Goal: Information Seeking & Learning: Learn about a topic

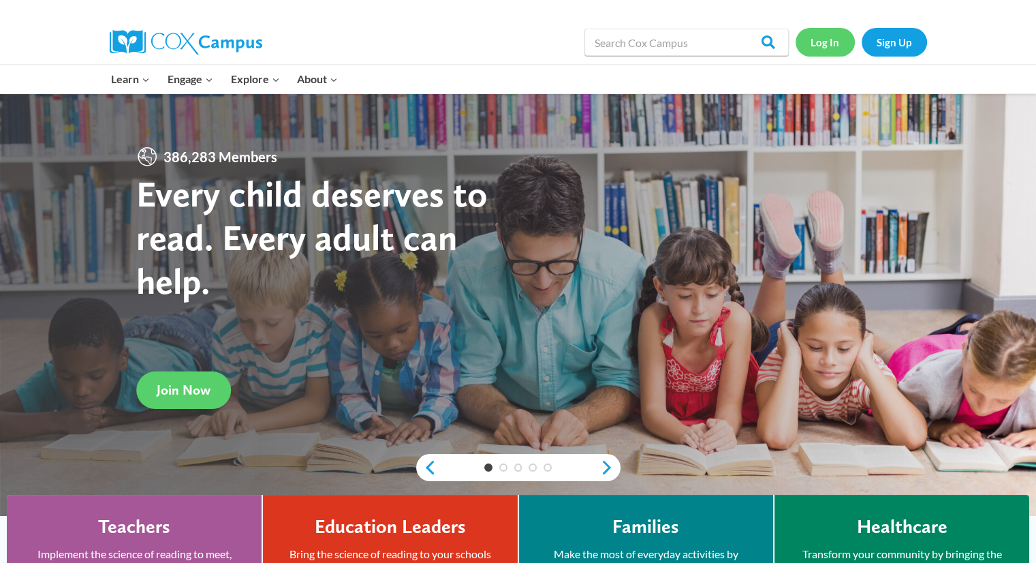
click at [827, 46] on link "Log In" at bounding box center [824, 42] width 59 height 28
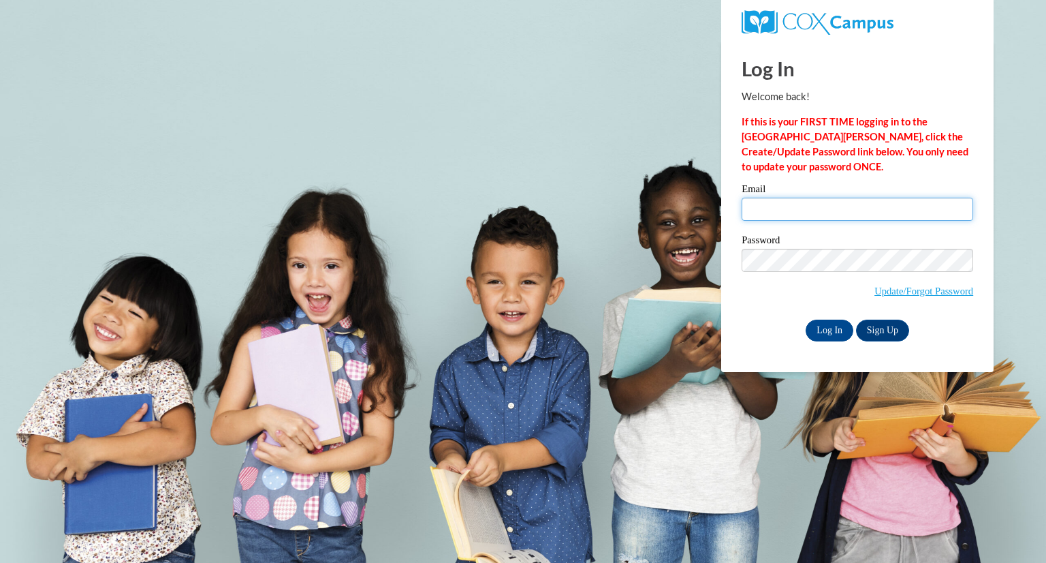
click at [821, 209] on input "Email" at bounding box center [858, 208] width 232 height 23
type input "patr47470@brunswickcc.edu"
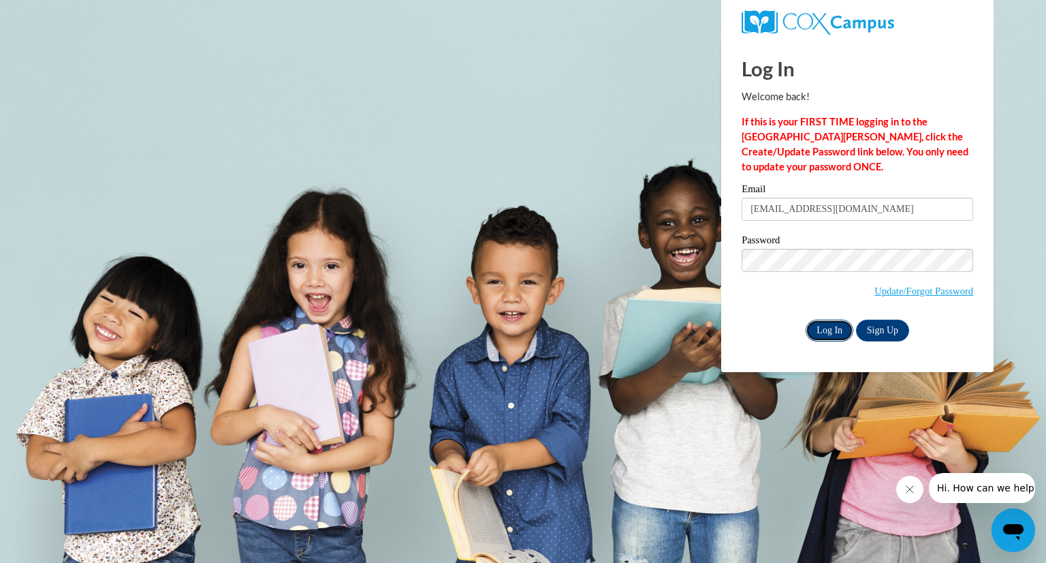
click at [816, 330] on input "Log In" at bounding box center [830, 330] width 48 height 22
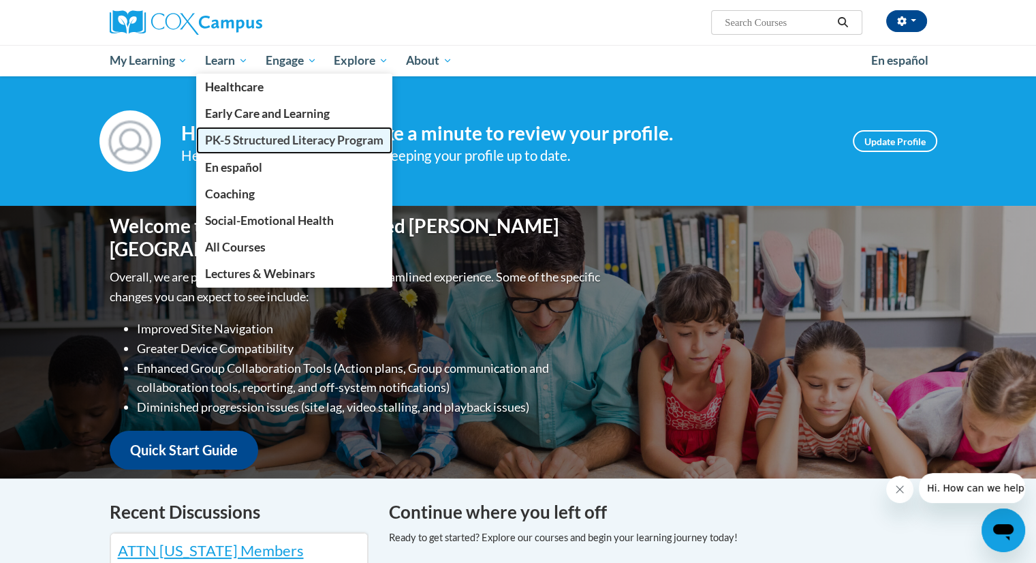
click at [248, 148] on link "PK-5 Structured Literacy Program" at bounding box center [294, 140] width 196 height 27
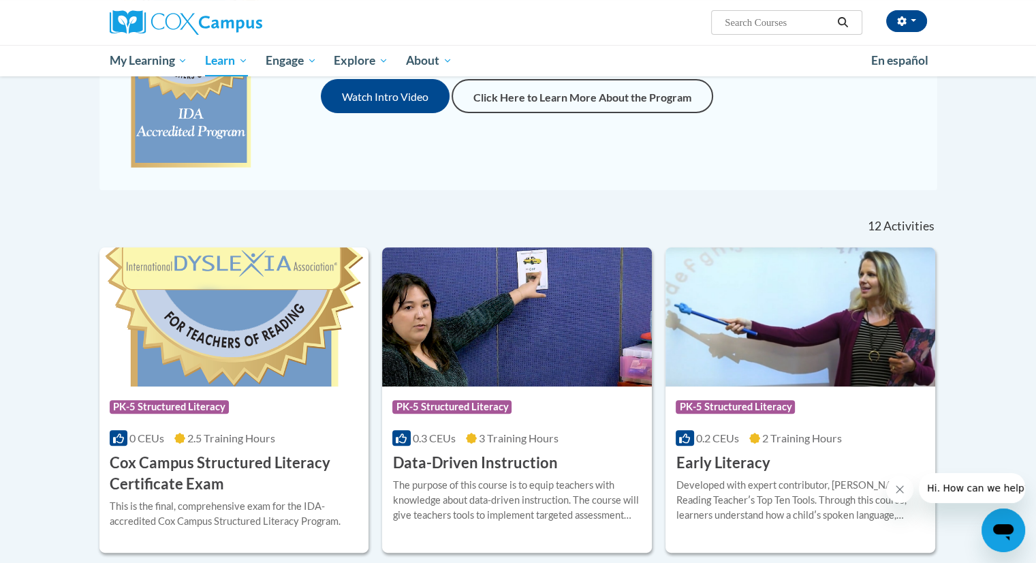
scroll to position [409, 0]
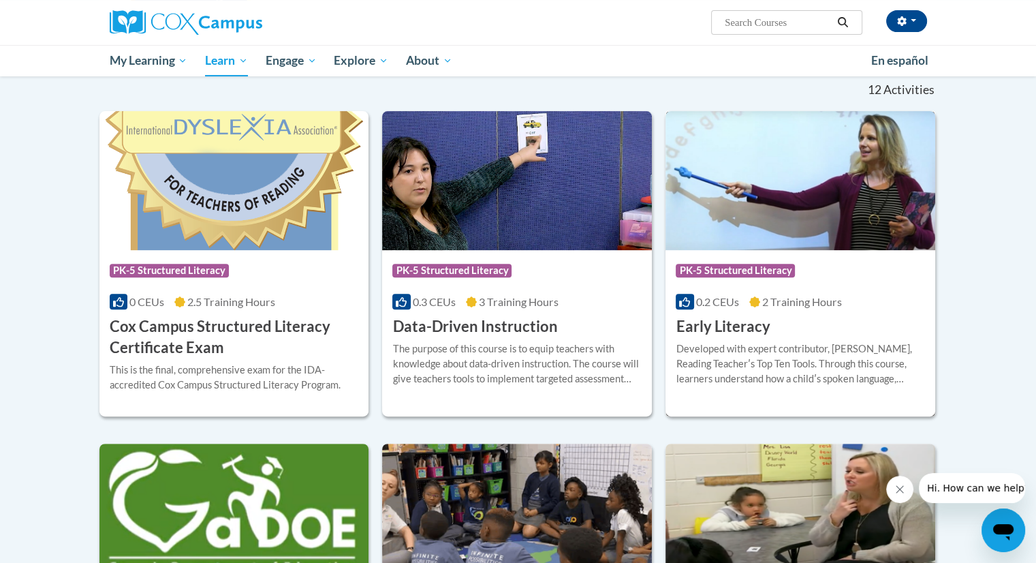
click at [785, 352] on div "Developed with expert contributor, Dr. Deborah Glaser, Reading Teacherʹs Top Te…" at bounding box center [800, 363] width 249 height 45
